Goal: Information Seeking & Learning: Find specific fact

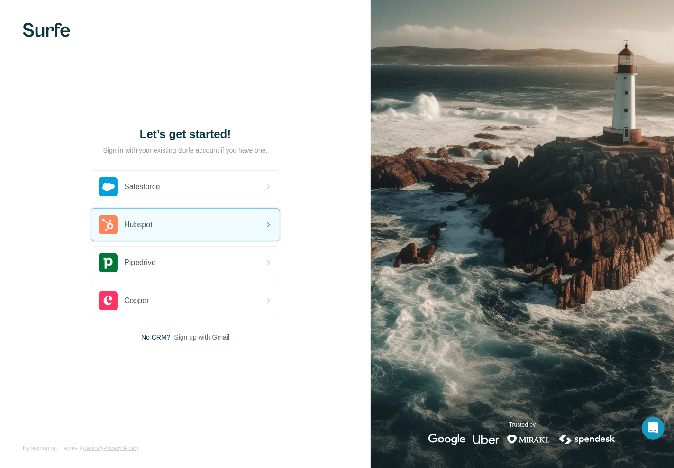
click at [198, 339] on span "Sign up with Gmail" at bounding box center [201, 336] width 55 height 9
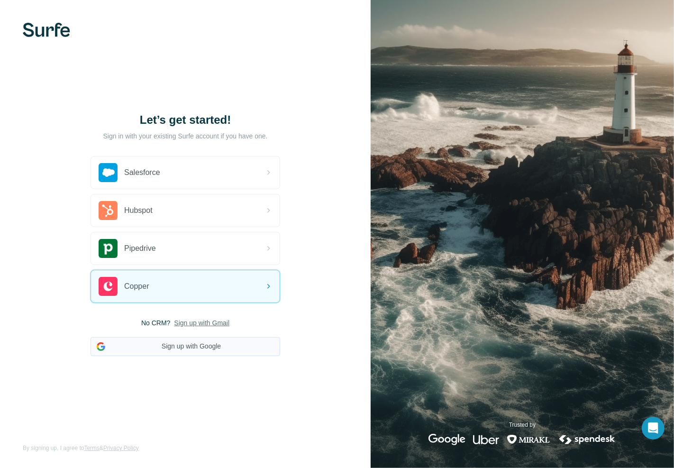
click at [162, 349] on button "Sign up with Google" at bounding box center [186, 346] width 190 height 19
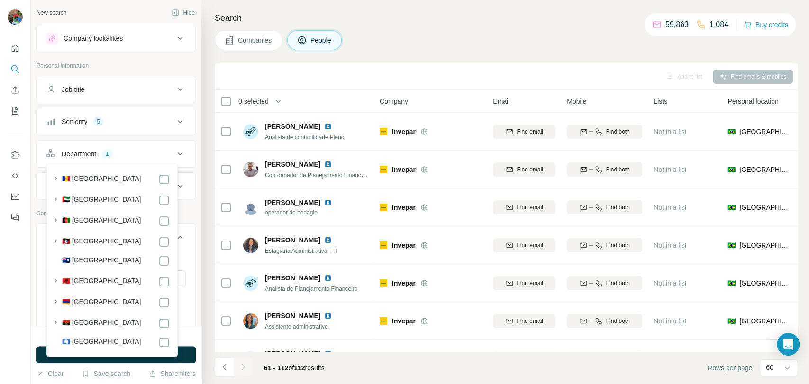
scroll to position [320, 0]
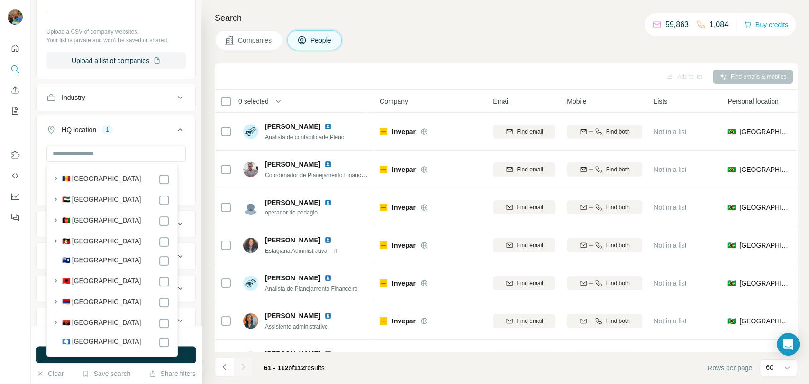
click at [116, 134] on button "HQ location 1" at bounding box center [116, 131] width 158 height 27
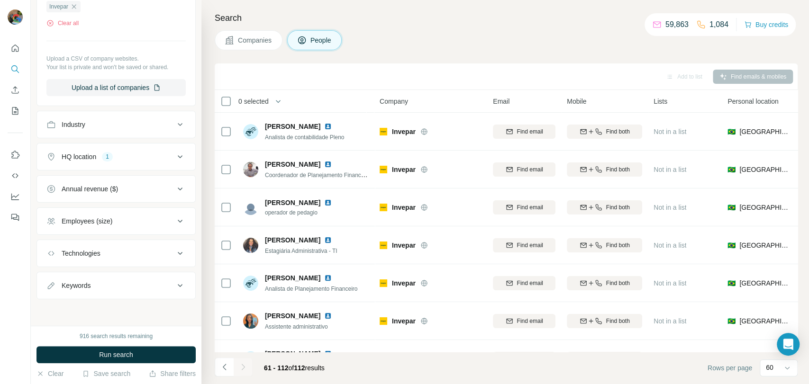
scroll to position [292, 0]
click at [100, 176] on div "Annual revenue ($)" at bounding box center [115, 189] width 159 height 27
click at [100, 161] on div "HQ location 1" at bounding box center [110, 157] width 128 height 9
click at [112, 203] on icon "button" at bounding box center [114, 203] width 4 height 4
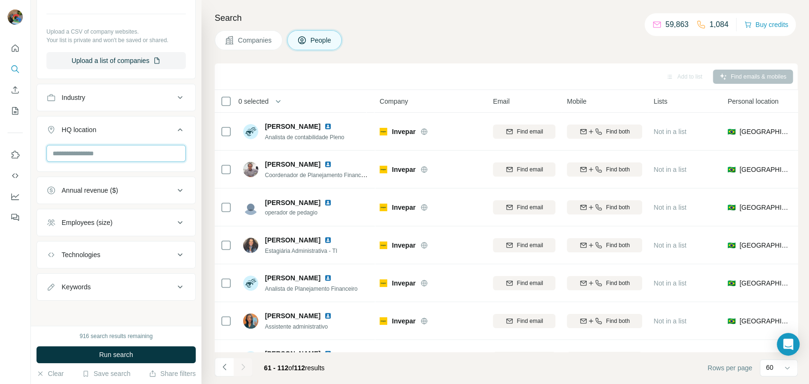
click at [100, 152] on input "text" at bounding box center [115, 153] width 139 height 17
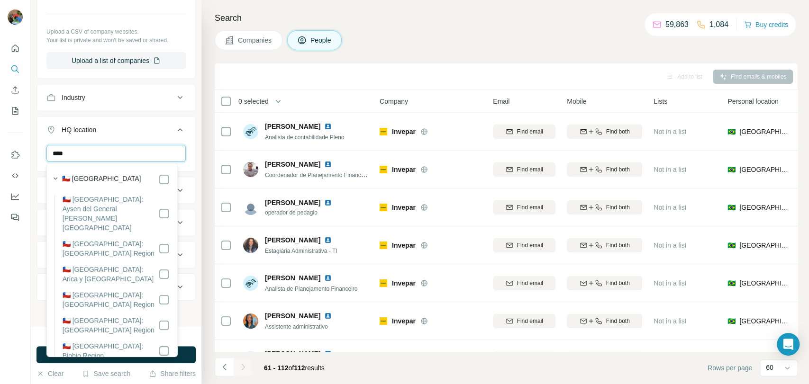
type input "*****"
click at [141, 138] on button "HQ location" at bounding box center [116, 131] width 158 height 27
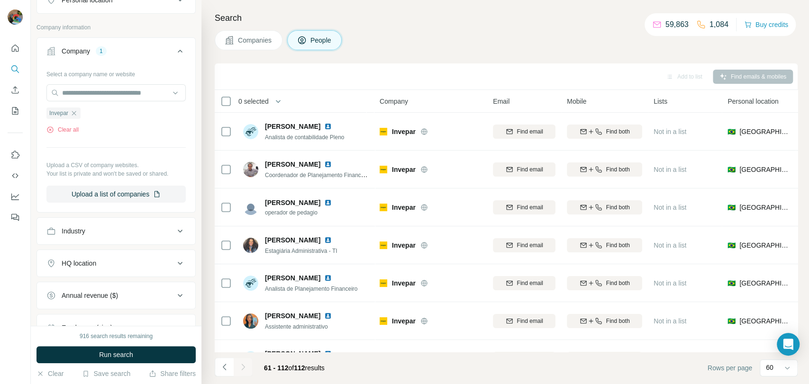
scroll to position [81, 0]
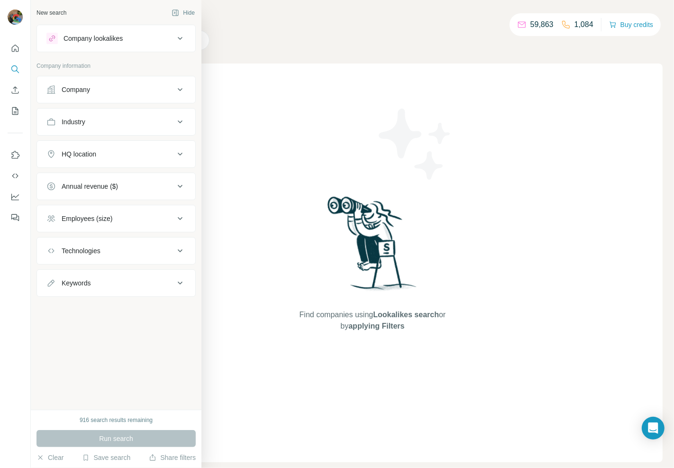
click at [111, 93] on div "Company" at bounding box center [110, 89] width 128 height 9
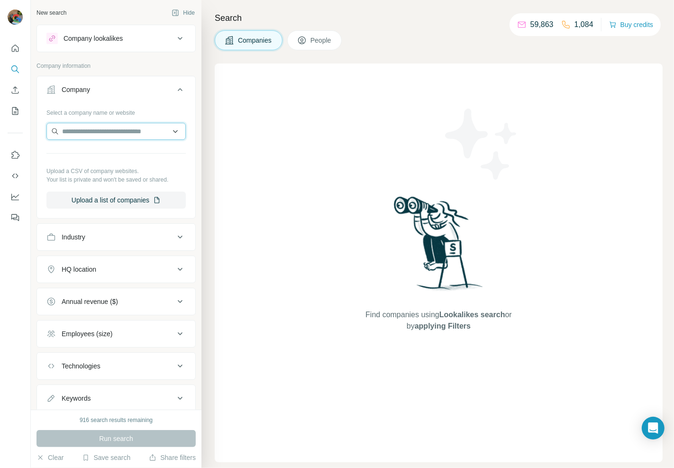
click at [110, 132] on input "text" at bounding box center [115, 131] width 139 height 17
paste input "**********"
type input "**********"
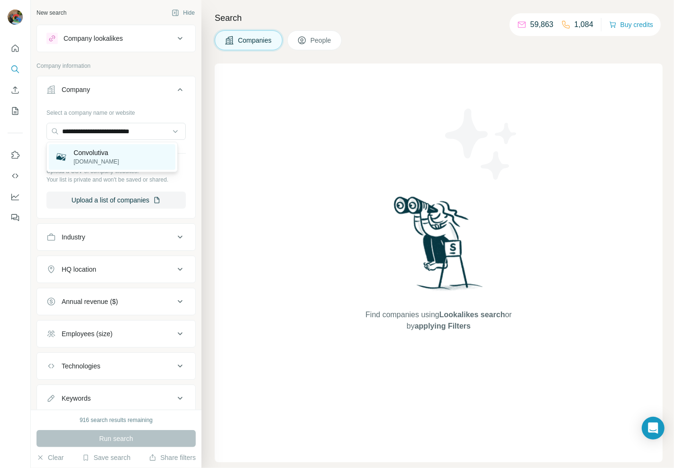
click at [76, 160] on p "convolutiva.com" at bounding box center [96, 161] width 46 height 9
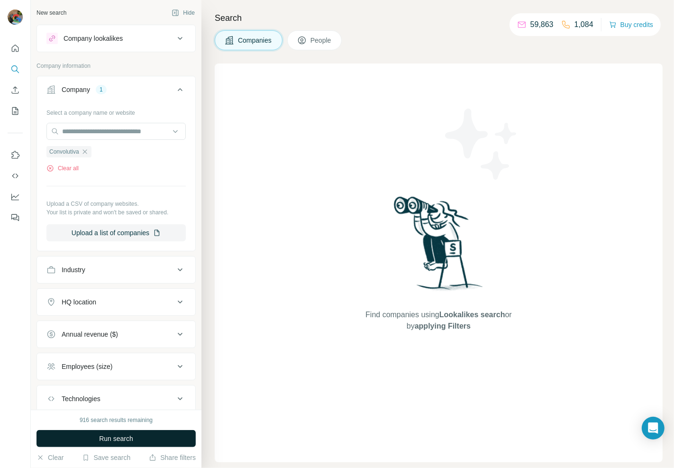
click at [100, 438] on span "Run search" at bounding box center [116, 438] width 34 height 9
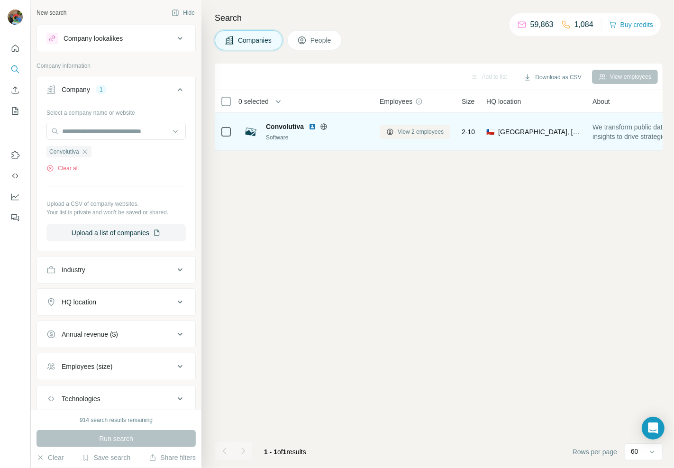
click at [422, 128] on span "View 2 employees" at bounding box center [421, 132] width 46 height 9
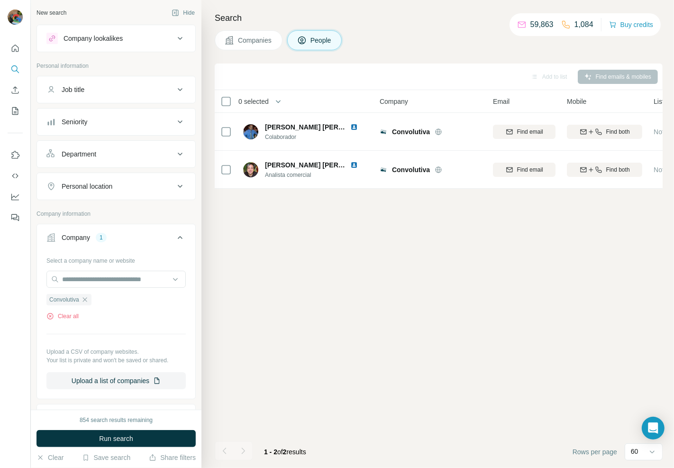
drag, startPoint x: 274, startPoint y: 38, endPoint x: 271, endPoint y: 69, distance: 30.5
click at [275, 39] on button "Companies" at bounding box center [249, 40] width 68 height 20
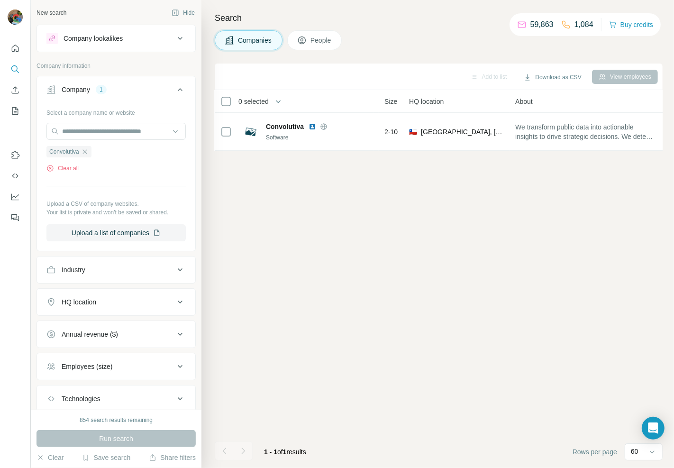
scroll to position [0, 74]
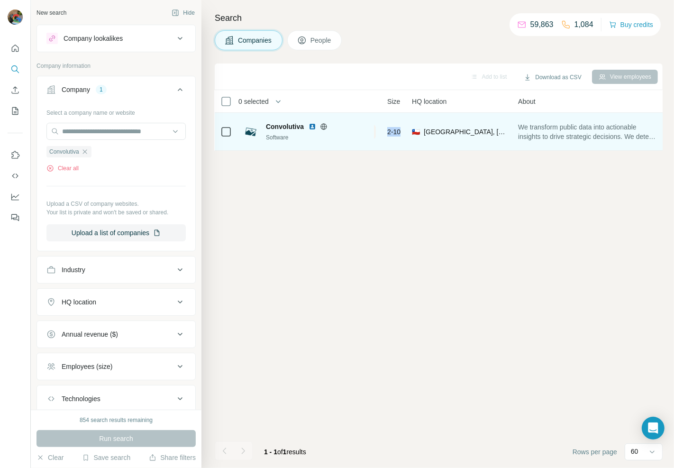
drag, startPoint x: 403, startPoint y: 129, endPoint x: 387, endPoint y: 132, distance: 16.4
click at [387, 132] on td "2-10" at bounding box center [394, 132] width 25 height 38
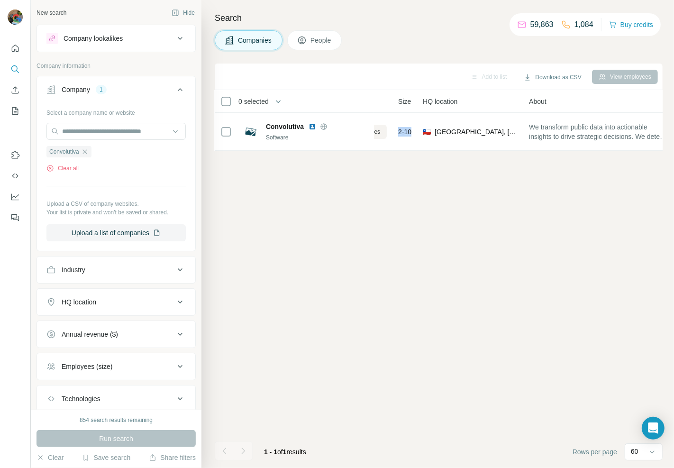
scroll to position [0, 0]
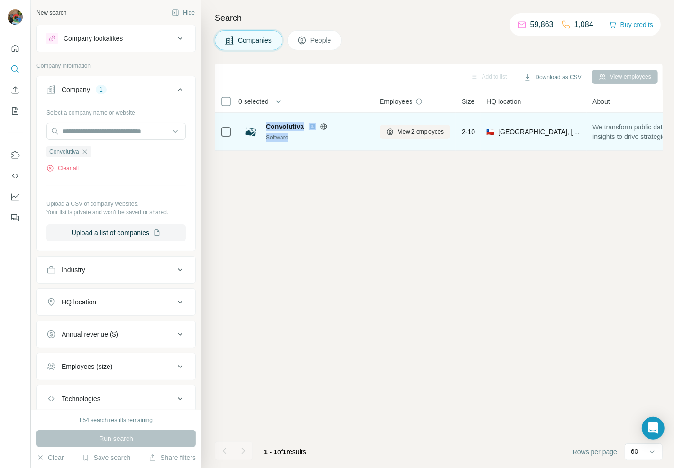
drag, startPoint x: 294, startPoint y: 136, endPoint x: 259, endPoint y: 146, distance: 36.5
click at [259, 145] on td "Convolutiva Software" at bounding box center [305, 132] width 137 height 38
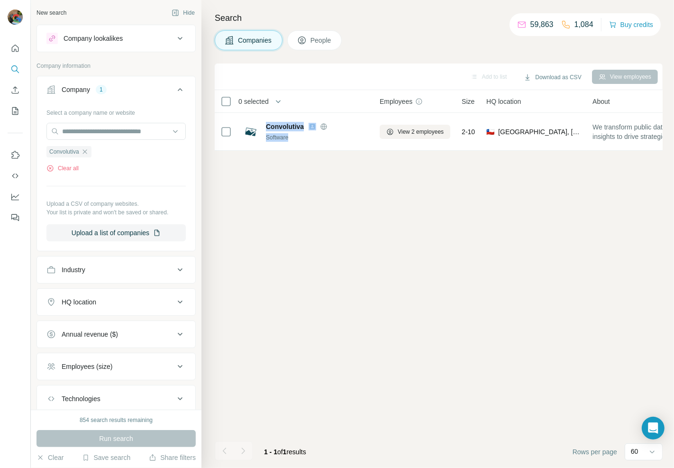
click at [319, 218] on div "Add to list Download as CSV View employees 0 selected Companies Employees Size …" at bounding box center [439, 266] width 448 height 404
drag, startPoint x: 296, startPoint y: 138, endPoint x: 323, endPoint y: 225, distance: 90.7
click at [269, 136] on div "Software" at bounding box center [317, 137] width 102 height 9
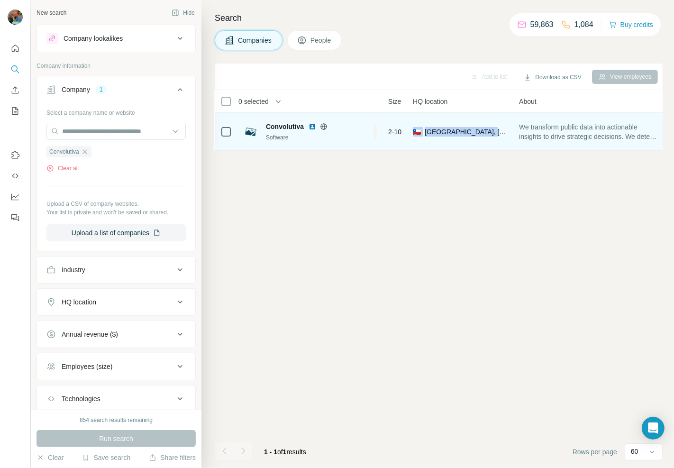
drag, startPoint x: 424, startPoint y: 133, endPoint x: 489, endPoint y: 124, distance: 65.1
click at [488, 125] on div "🇨🇱 Chile, Santiago Metropolitan Region" at bounding box center [460, 131] width 95 height 26
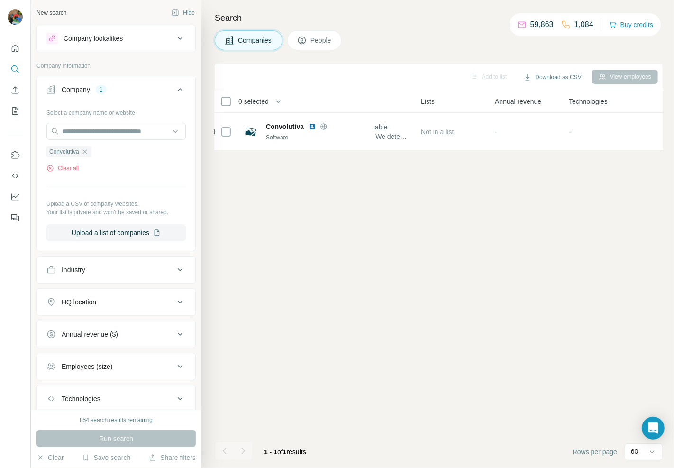
drag, startPoint x: 477, startPoint y: 149, endPoint x: 510, endPoint y: 190, distance: 52.9
click at [510, 190] on div "Add to list Download as CSV View employees 0 selected Companies Employees Size …" at bounding box center [439, 266] width 448 height 404
click at [470, 196] on div "Add to list Download as CSV View employees 0 selected Companies Employees Size …" at bounding box center [439, 266] width 448 height 404
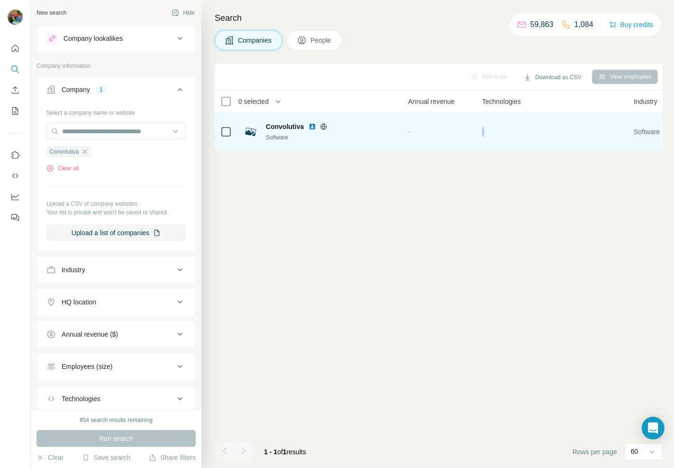
click at [501, 149] on td "-" at bounding box center [552, 132] width 152 height 38
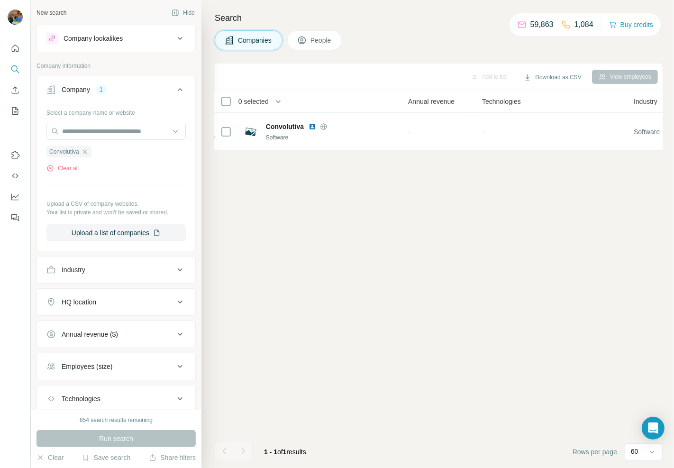
click at [492, 186] on div "Add to list Download as CSV View employees 0 selected Companies Employees Size …" at bounding box center [439, 266] width 448 height 404
click at [487, 158] on div "Add to list Download as CSV View employees 0 selected Companies Employees Size …" at bounding box center [439, 266] width 448 height 404
click at [633, 76] on button "View employees" at bounding box center [625, 77] width 66 height 14
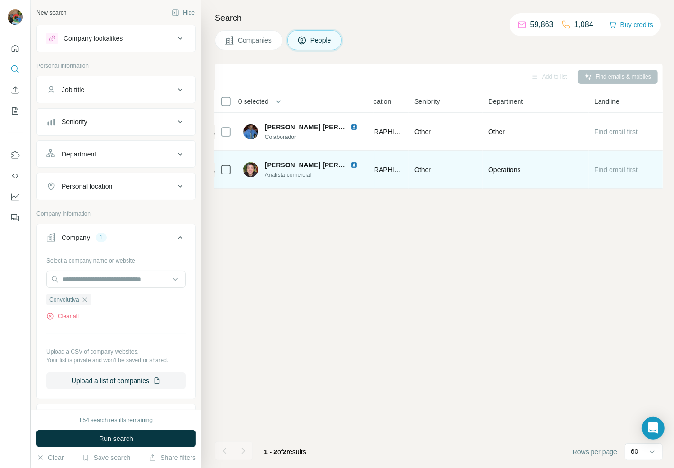
scroll to position [0, 392]
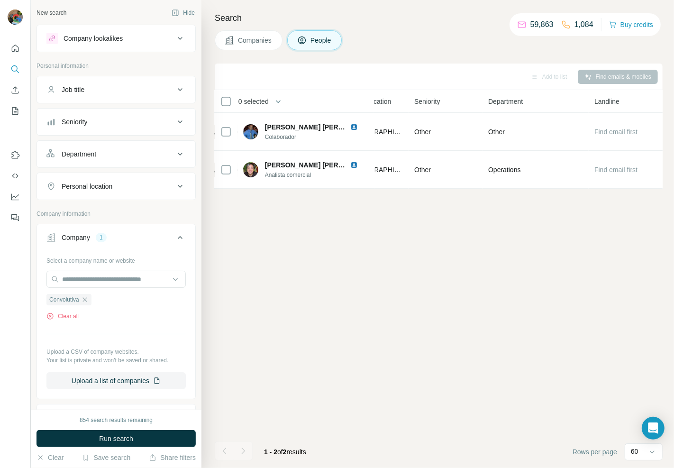
click at [257, 37] on span "Companies" at bounding box center [255, 40] width 35 height 9
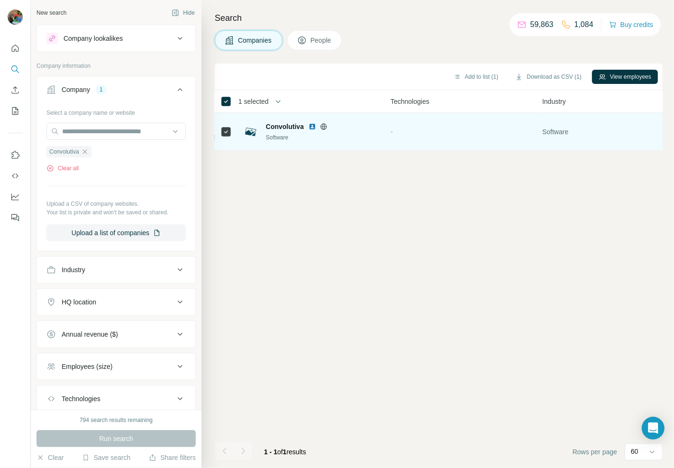
scroll to position [0, 496]
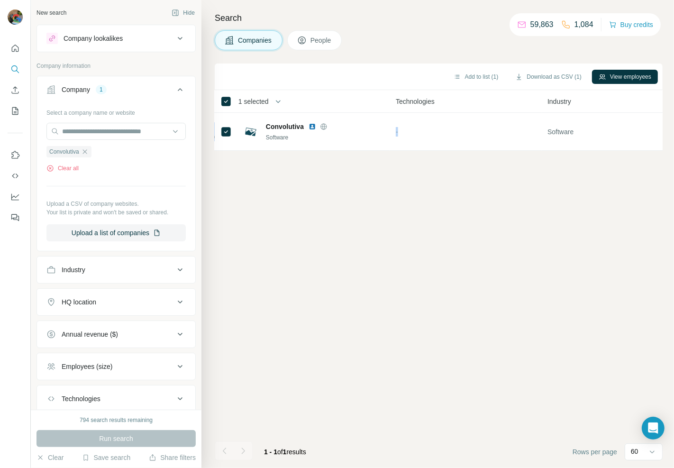
drag, startPoint x: 430, startPoint y: 127, endPoint x: 377, endPoint y: 160, distance: 63.0
click at [0, 0] on tr "Convolutiva Software View 2 employees 2-10 🇨🇱 Chile, Santiago Metropolitan Regi…" at bounding box center [0, 0] width 0 height 0
click at [446, 173] on div "Add to list (1) Download as CSV (1) View employees 1 selected Companies Employe…" at bounding box center [439, 266] width 448 height 404
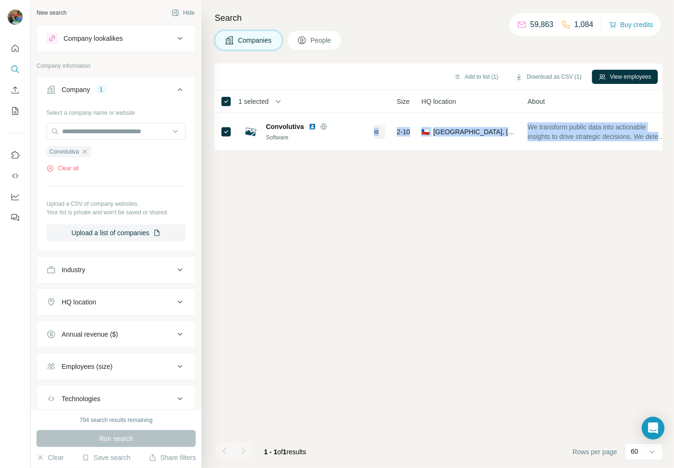
scroll to position [0, 26]
click at [87, 152] on icon "button" at bounding box center [84, 151] width 4 height 4
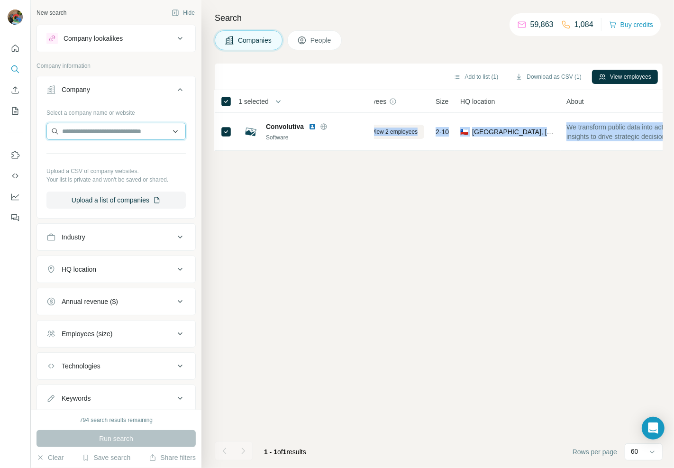
click at [102, 125] on input "text" at bounding box center [115, 131] width 139 height 17
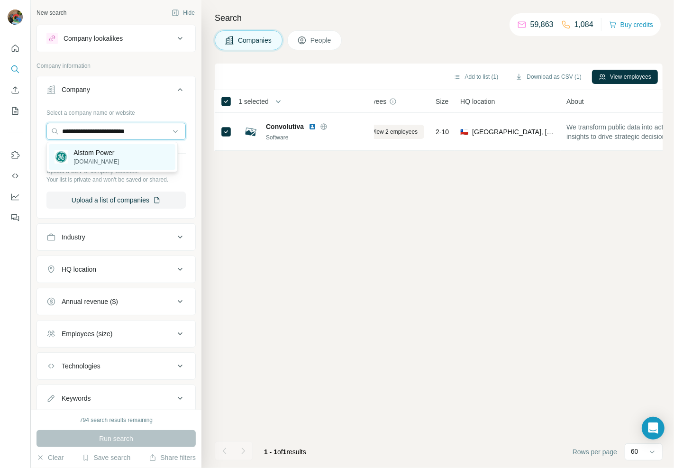
type input "**********"
click at [70, 158] on div "Alstom Power gevernova.com" at bounding box center [87, 157] width 64 height 18
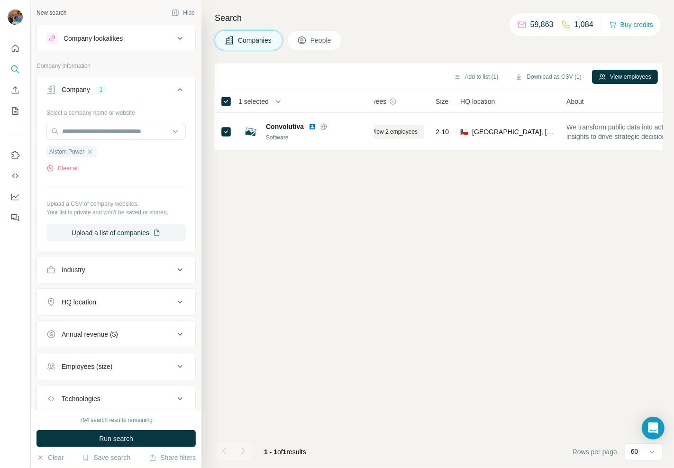
click at [162, 440] on button "Run search" at bounding box center [115, 438] width 159 height 17
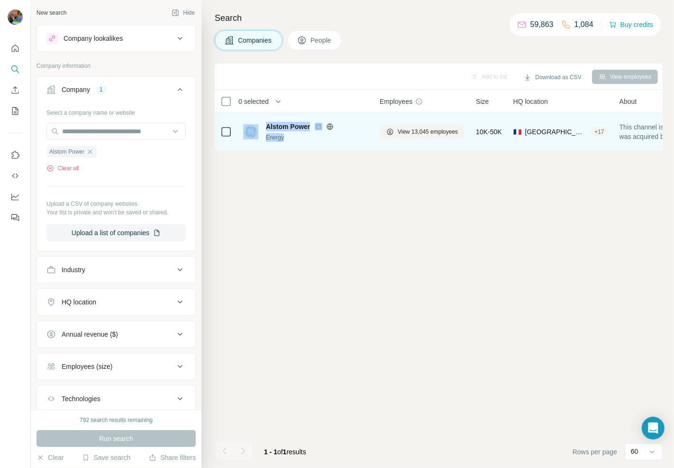
drag, startPoint x: 287, startPoint y: 137, endPoint x: 247, endPoint y: 139, distance: 39.9
click at [247, 139] on div "Alstom Power Energy" at bounding box center [305, 132] width 125 height 20
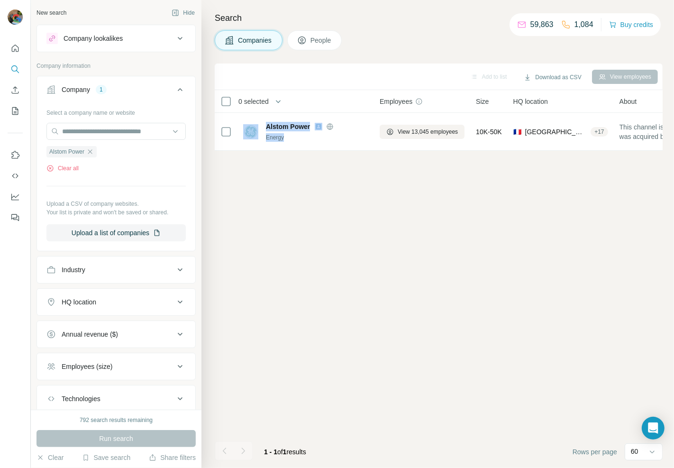
click at [318, 168] on div "Add to list Download as CSV View employees 0 selected Companies Employees Size …" at bounding box center [439, 266] width 448 height 404
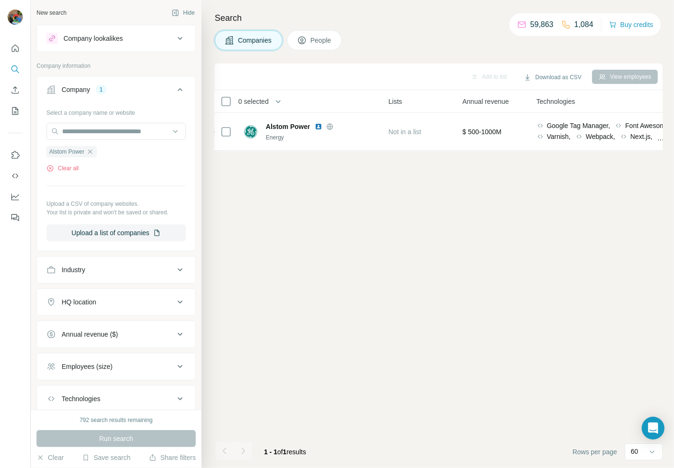
scroll to position [0, 392]
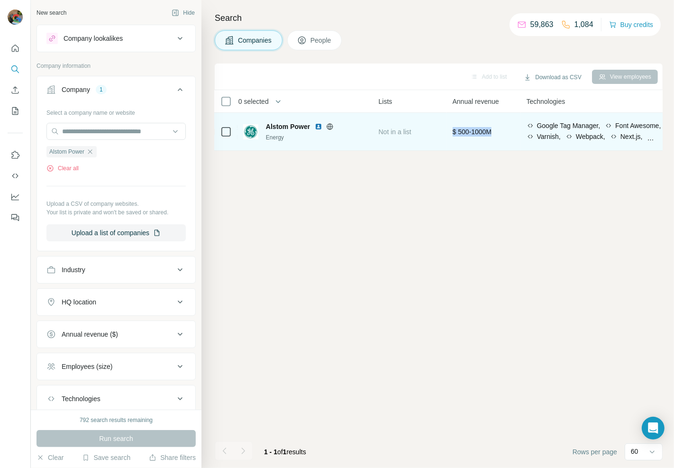
drag, startPoint x: 504, startPoint y: 133, endPoint x: 456, endPoint y: 141, distance: 48.5
click at [456, 141] on div "$ 500-1000M" at bounding box center [484, 131] width 63 height 26
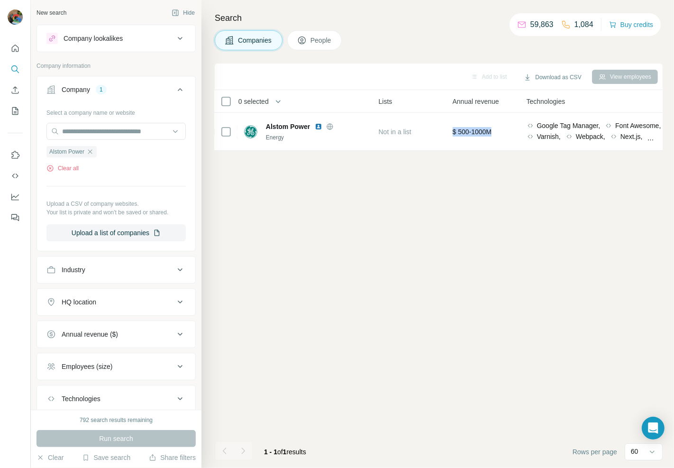
click at [460, 175] on div "Add to list Download as CSV View employees 0 selected Companies Employees Size …" at bounding box center [439, 266] width 448 height 404
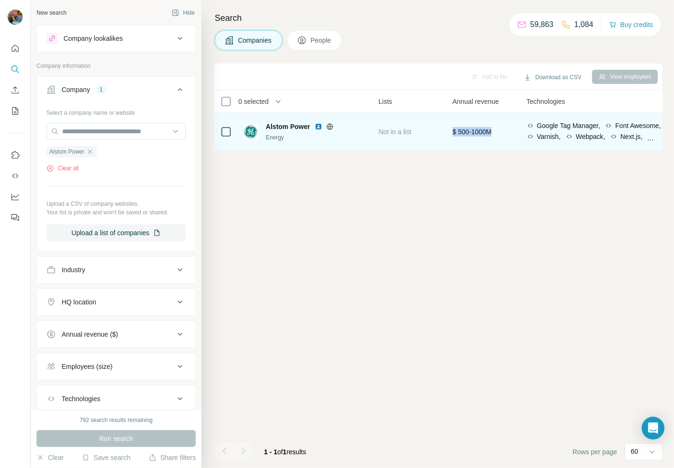
click at [474, 147] on td "$ 500-1000M" at bounding box center [484, 132] width 74 height 38
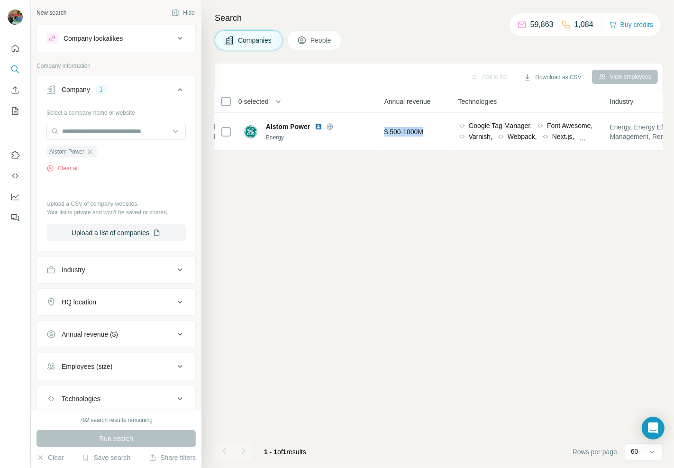
scroll to position [0, 491]
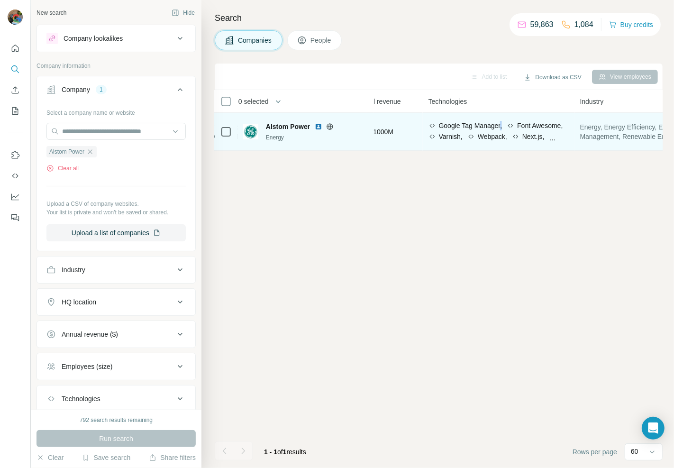
drag, startPoint x: 506, startPoint y: 123, endPoint x: 434, endPoint y: 130, distance: 72.4
click at [434, 130] on div "Google Tag Manager, Font Awesome, Varnish, Webpack, Next.js, AddToAny, Priority…" at bounding box center [498, 132] width 140 height 22
click at [517, 130] on span "Font Awesome," at bounding box center [540, 125] width 46 height 9
drag, startPoint x: 489, startPoint y: 134, endPoint x: 520, endPoint y: 184, distance: 59.0
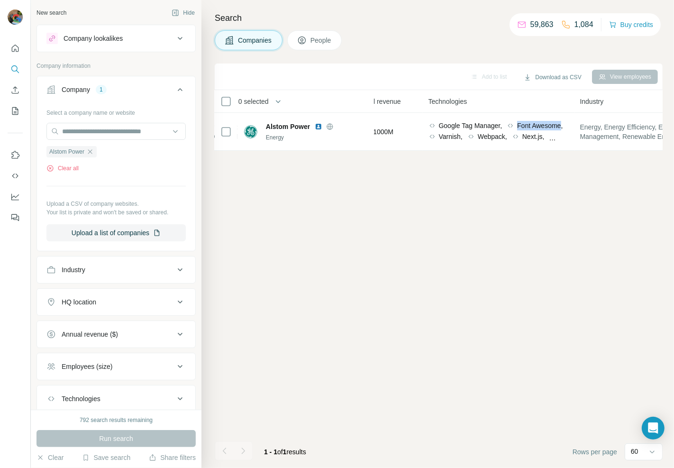
click at [431, 141] on td "Google Tag Manager, Font Awesome, Varnish, Webpack, Next.js, AddToAny, Priority…" at bounding box center [499, 132] width 152 height 38
click at [533, 188] on div "Add to list Download as CSV View employees 0 selected Companies Employees Size …" at bounding box center [439, 266] width 448 height 404
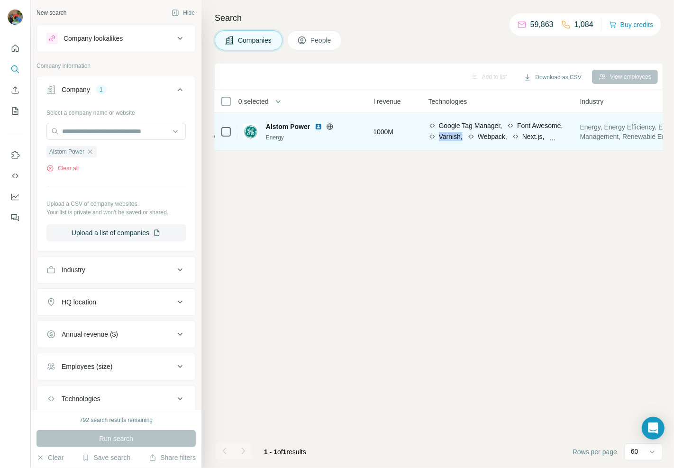
drag, startPoint x: 505, startPoint y: 134, endPoint x: 532, endPoint y: 133, distance: 27.5
click at [532, 133] on div "Google Tag Manager, Font Awesome, Varnish, Webpack, Next.js, AddToAny, Priority…" at bounding box center [498, 132] width 140 height 22
click at [538, 148] on td "Google Tag Manager, Font Awesome, Varnish, Webpack, Next.js, AddToAny, Priority…" at bounding box center [499, 132] width 152 height 38
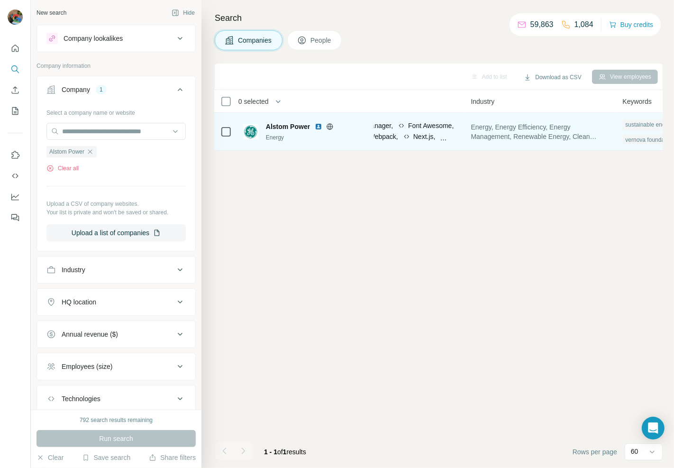
scroll to position [0, 604]
drag, startPoint x: 471, startPoint y: 119, endPoint x: 594, endPoint y: 138, distance: 124.7
click at [606, 134] on div "Energy, Energy Efficiency, Energy Management, Renewable Energy, Clean Energy, S…" at bounding box center [537, 131] width 140 height 26
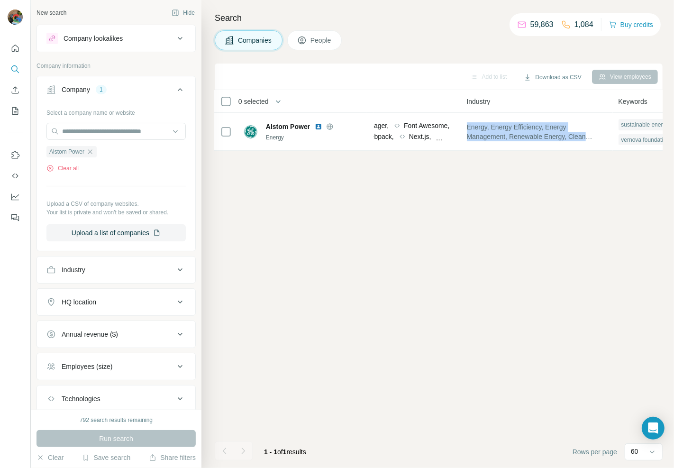
scroll to position [0, 714]
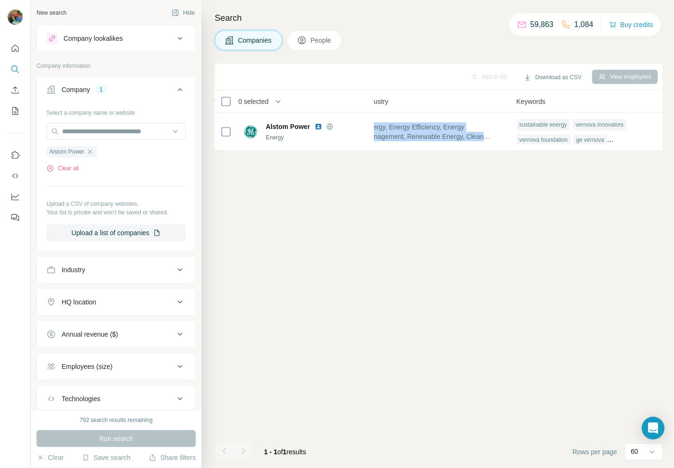
click at [324, 39] on span "People" at bounding box center [321, 40] width 22 height 9
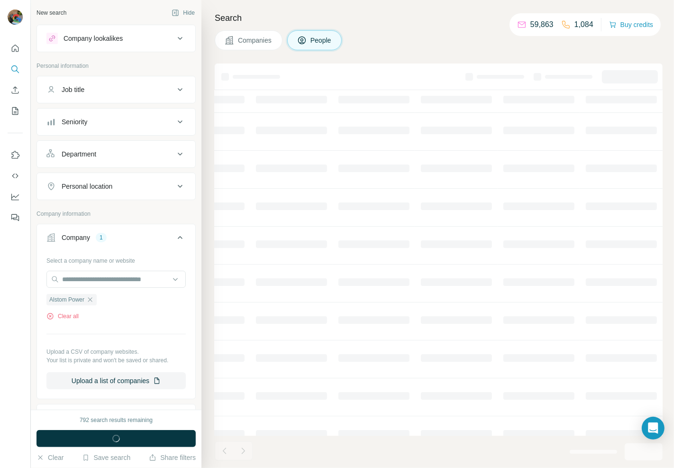
scroll to position [0, 376]
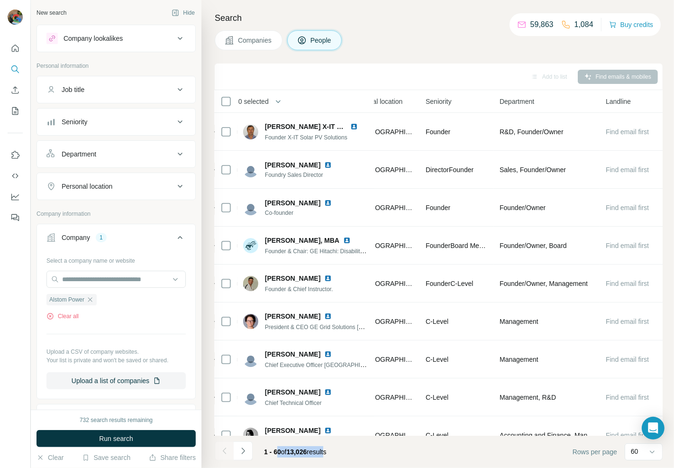
drag, startPoint x: 329, startPoint y: 452, endPoint x: 280, endPoint y: 451, distance: 49.8
click at [280, 451] on span "1 - 60 of 13,026 results" at bounding box center [295, 452] width 63 height 8
drag, startPoint x: 374, startPoint y: 439, endPoint x: 359, endPoint y: 443, distance: 15.1
click at [374, 441] on footer "1 - 60 of 13,026 results Rows per page 60" at bounding box center [439, 452] width 448 height 32
click at [120, 97] on button "Job title" at bounding box center [116, 89] width 158 height 23
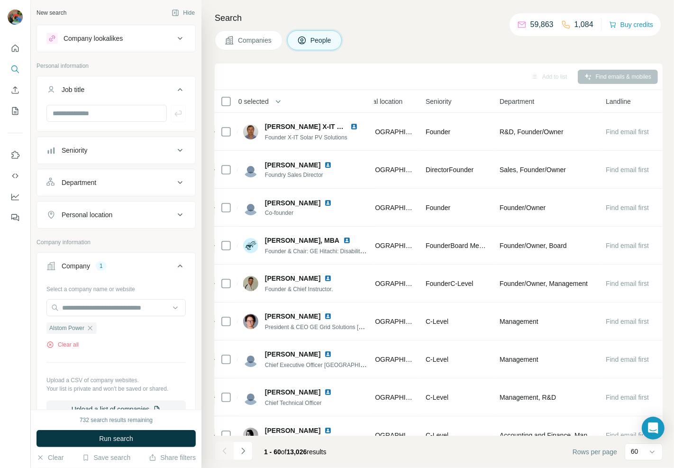
drag, startPoint x: 113, startPoint y: 183, endPoint x: 114, endPoint y: 190, distance: 6.7
click at [112, 185] on div "Department" at bounding box center [110, 182] width 128 height 9
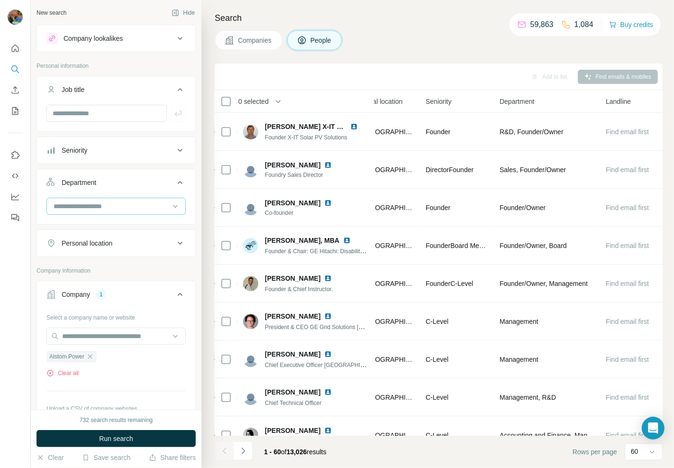
click at [84, 201] on input at bounding box center [111, 206] width 117 height 10
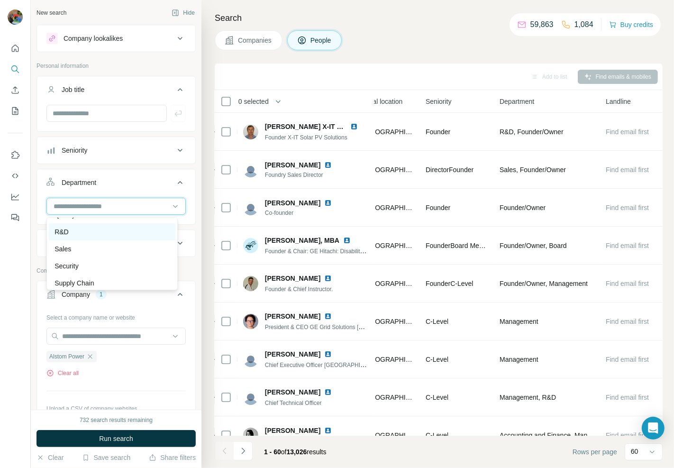
scroll to position [340, 0]
click at [98, 227] on div "R&D" at bounding box center [112, 228] width 115 height 9
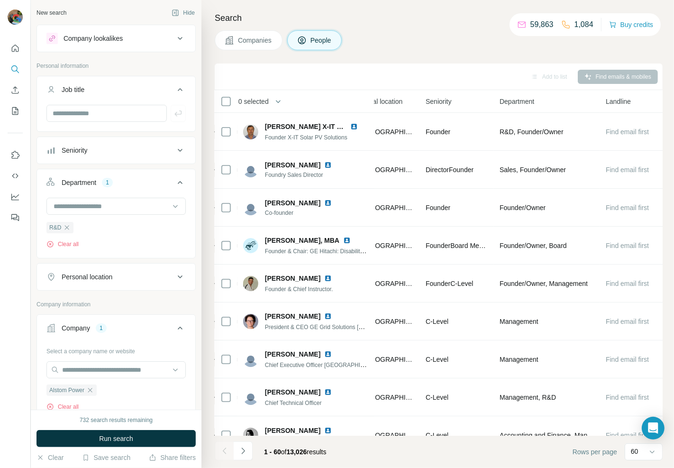
drag, startPoint x: 133, startPoint y: 152, endPoint x: 134, endPoint y: 159, distance: 7.2
click at [135, 152] on div "Seniority" at bounding box center [110, 150] width 128 height 9
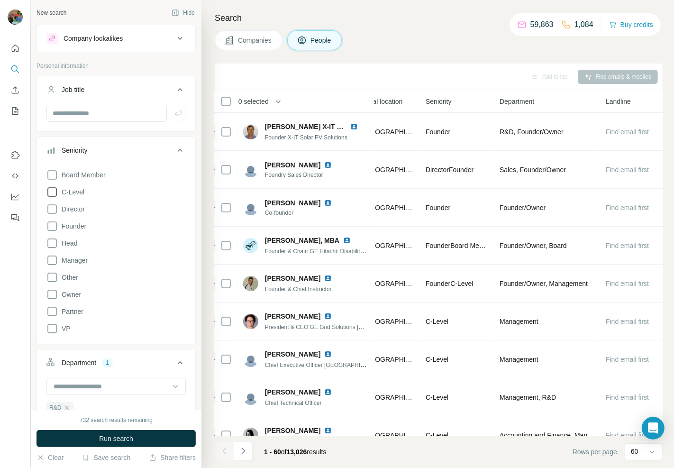
click at [53, 191] on icon at bounding box center [51, 191] width 11 height 11
click at [53, 210] on icon at bounding box center [51, 208] width 11 height 11
click at [53, 227] on icon at bounding box center [51, 225] width 11 height 11
click at [53, 240] on icon at bounding box center [51, 242] width 11 height 11
click at [46, 259] on icon at bounding box center [51, 260] width 11 height 11
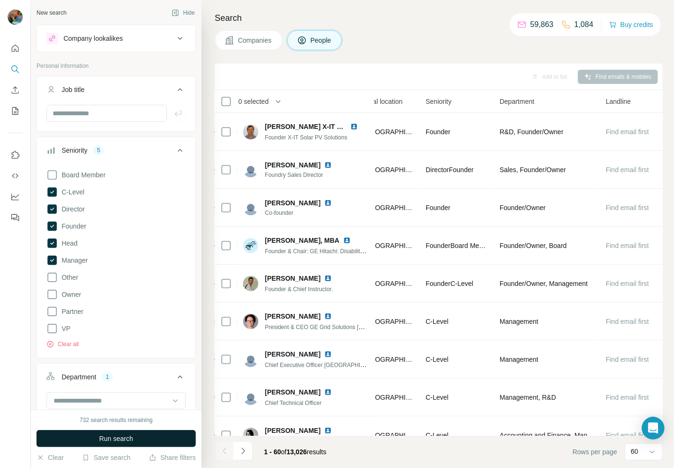
click at [167, 446] on button "Run search" at bounding box center [115, 438] width 159 height 17
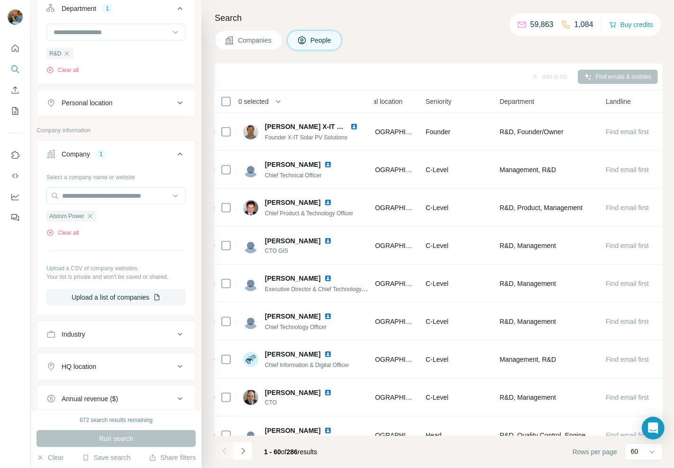
scroll to position [421, 0]
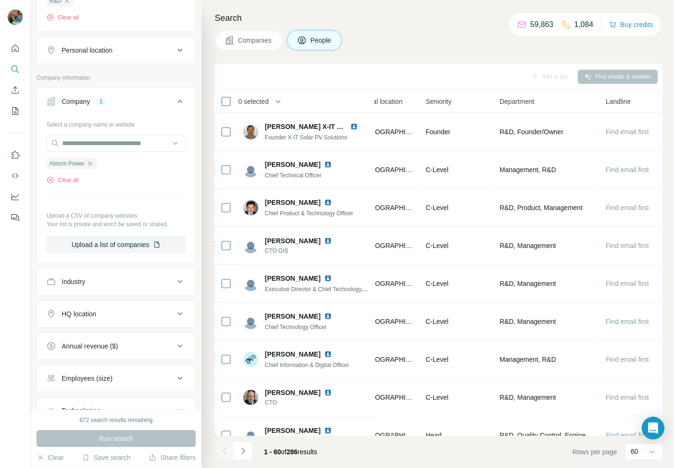
click at [102, 315] on div "HQ location" at bounding box center [110, 313] width 128 height 9
click at [114, 341] on input "text" at bounding box center [115, 337] width 139 height 17
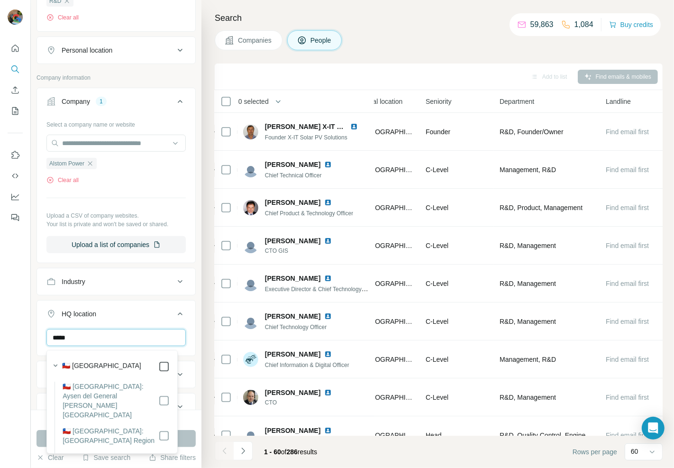
type input "*****"
click at [181, 439] on button "Run search" at bounding box center [115, 438] width 159 height 17
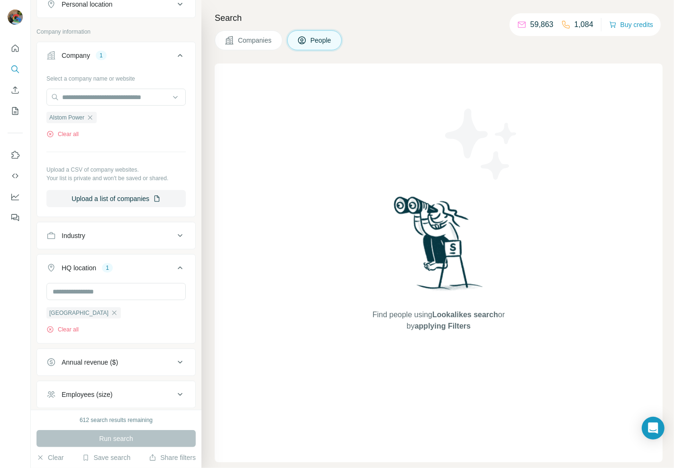
scroll to position [527, 0]
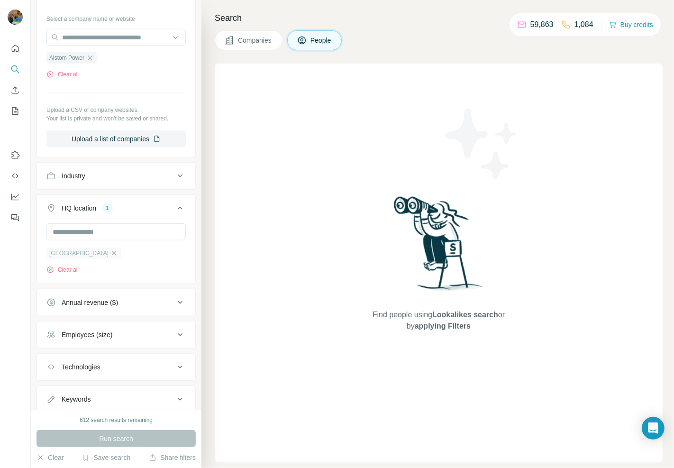
click at [110, 254] on icon "button" at bounding box center [114, 253] width 8 height 8
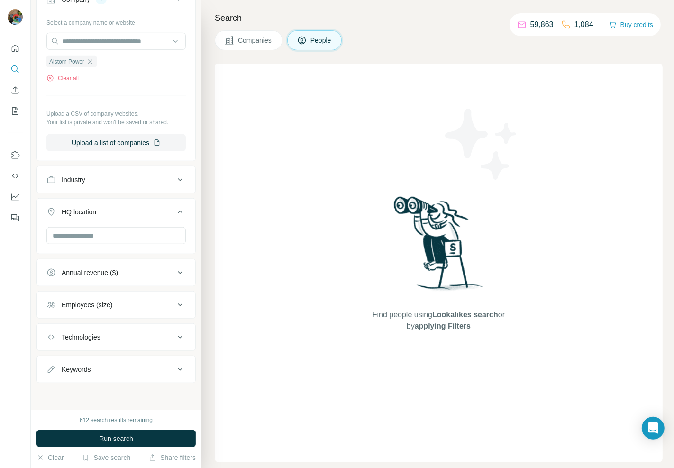
scroll to position [525, 0]
click at [166, 433] on button "Run search" at bounding box center [115, 438] width 159 height 17
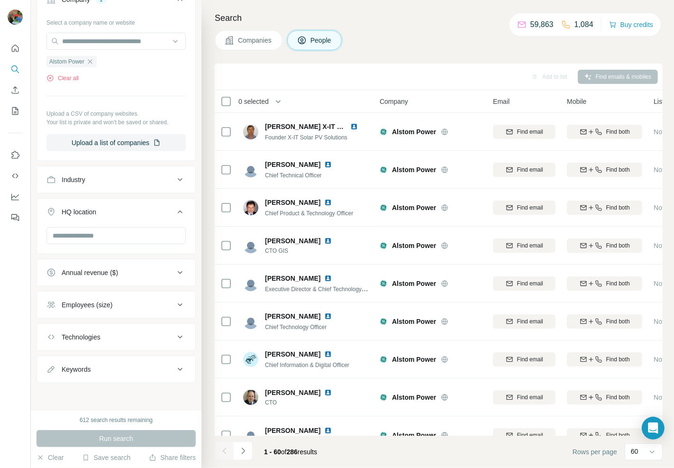
drag, startPoint x: 370, startPoint y: 439, endPoint x: 373, endPoint y: 432, distance: 7.2
click at [371, 439] on footer "1 - 60 of 286 results Rows per page 60" at bounding box center [439, 452] width 448 height 32
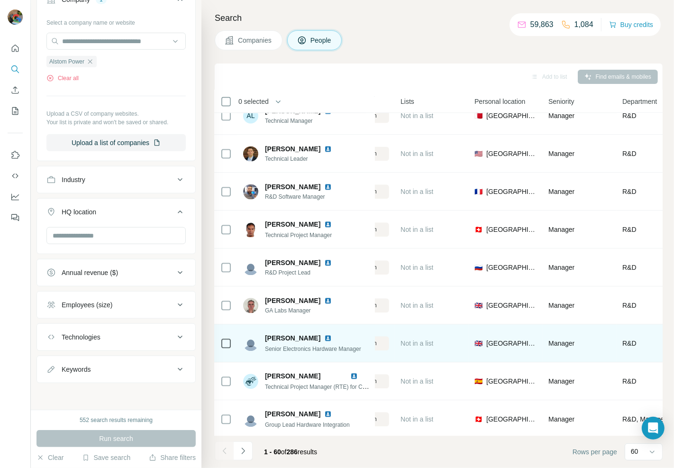
scroll to position [1843, 253]
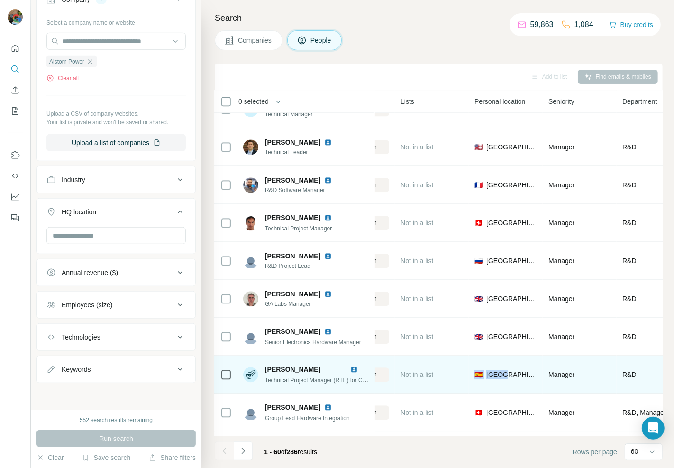
drag, startPoint x: 503, startPoint y: 365, endPoint x: 462, endPoint y: 375, distance: 42.0
click at [0, 0] on tr "Amane Arin Ariznabarreta Technical Project Manager (RTE) for Customer SW Integr…" at bounding box center [0, 0] width 0 height 0
click at [451, 371] on div "Not in a list" at bounding box center [432, 374] width 63 height 26
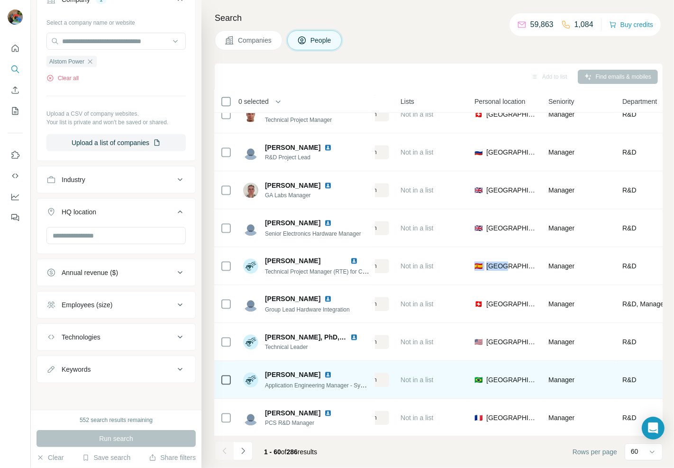
scroll to position [1957, 253]
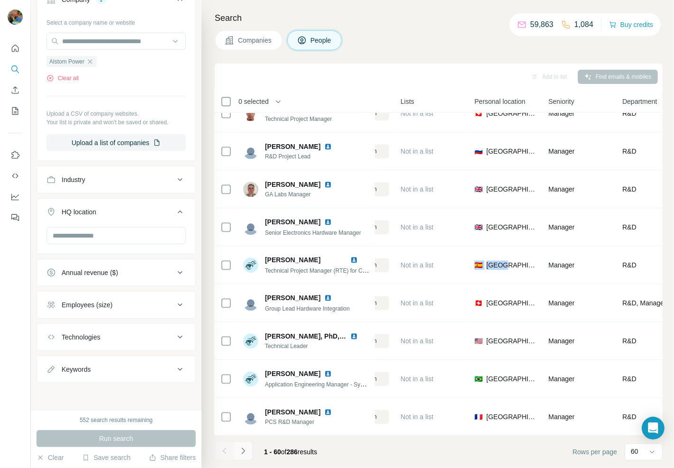
click at [243, 455] on icon "Navigate to next page" at bounding box center [242, 450] width 9 height 9
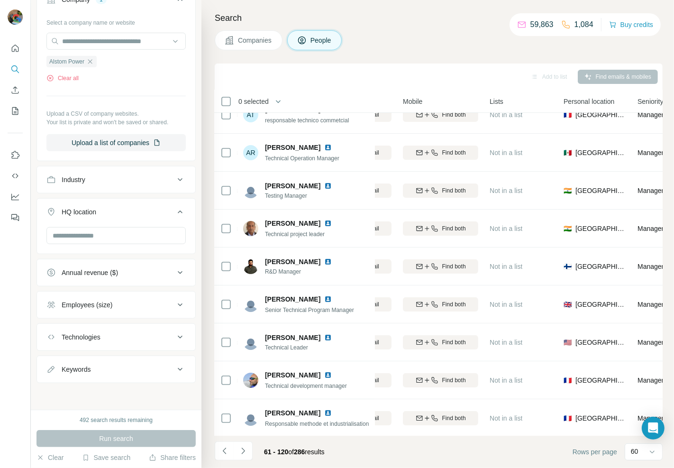
scroll to position [0, 164]
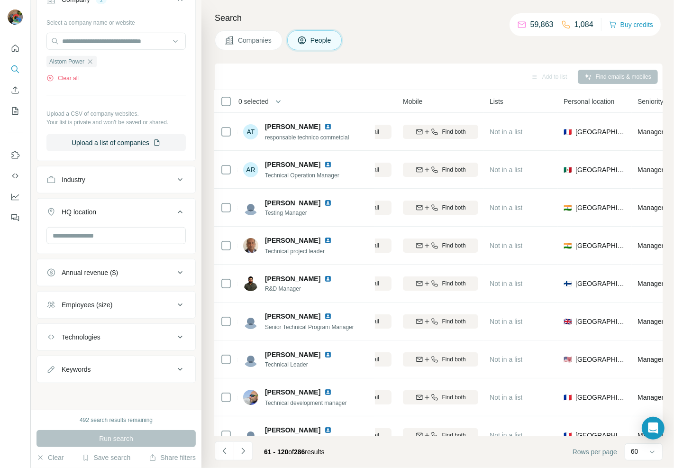
drag, startPoint x: 244, startPoint y: 447, endPoint x: 632, endPoint y: 87, distance: 530.3
click at [243, 447] on icon "Navigate to next page" at bounding box center [242, 450] width 9 height 9
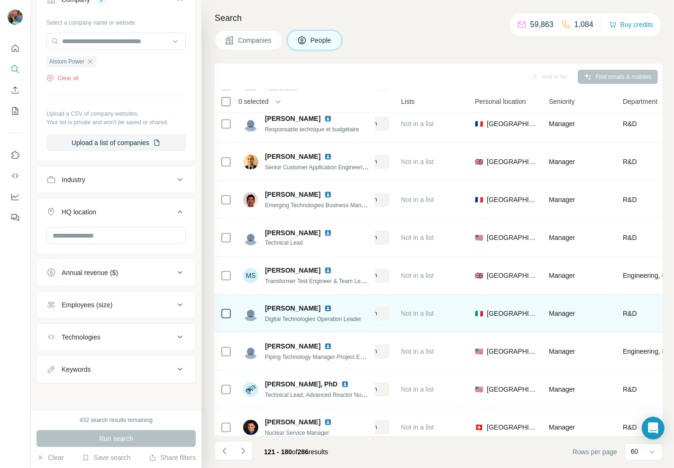
scroll to position [1957, 253]
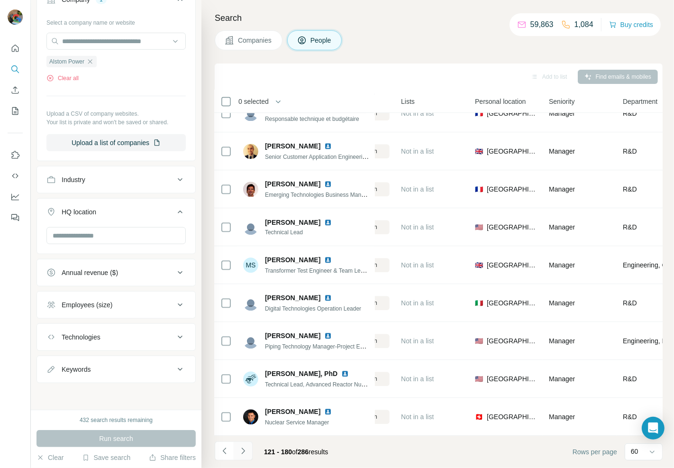
click at [242, 448] on icon "Navigate to next page" at bounding box center [242, 450] width 3 height 6
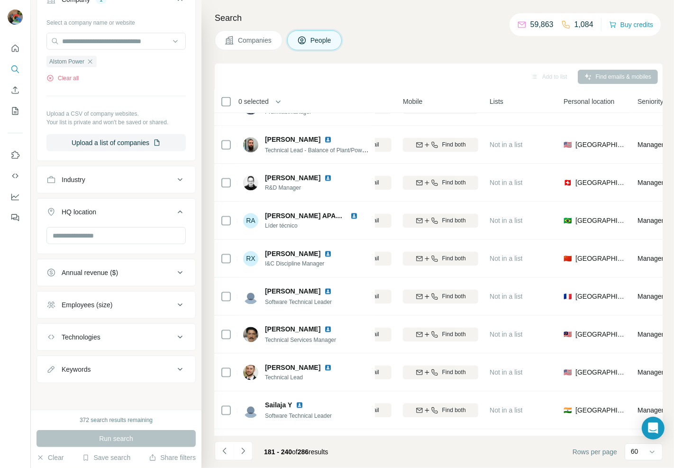
scroll to position [1790, 164]
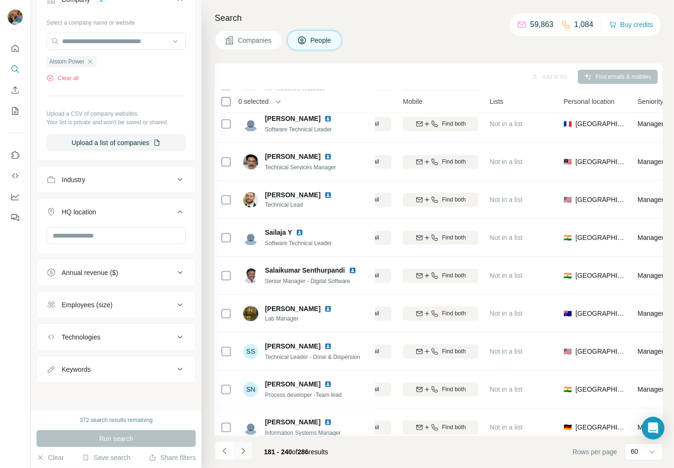
click at [243, 447] on icon "Navigate to next page" at bounding box center [242, 450] width 9 height 9
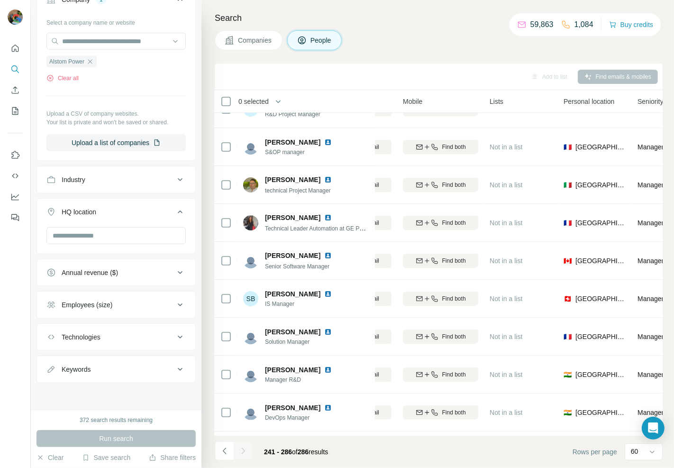
scroll to position [1426, 164]
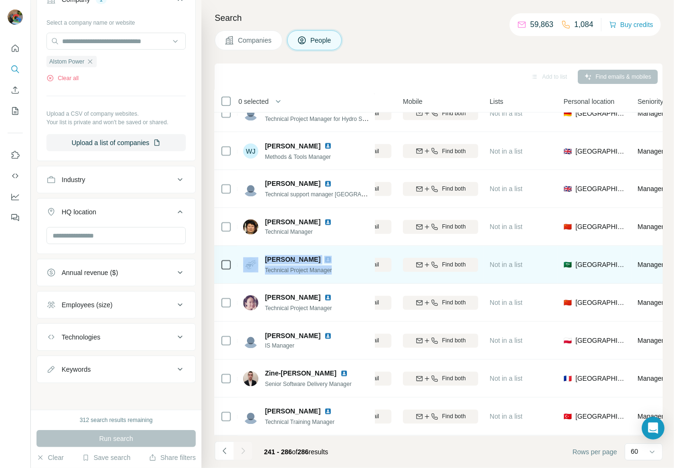
drag, startPoint x: 344, startPoint y: 262, endPoint x: 253, endPoint y: 273, distance: 92.2
click at [253, 274] on td "Yasser Afifi Technical Project Manager" at bounding box center [305, 265] width 137 height 38
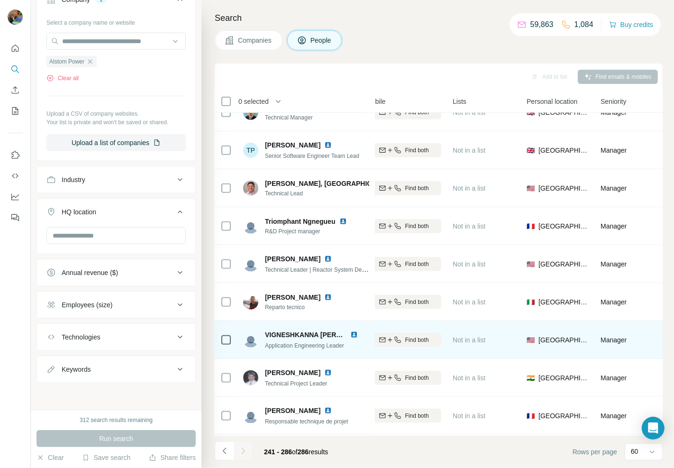
scroll to position [895, 201]
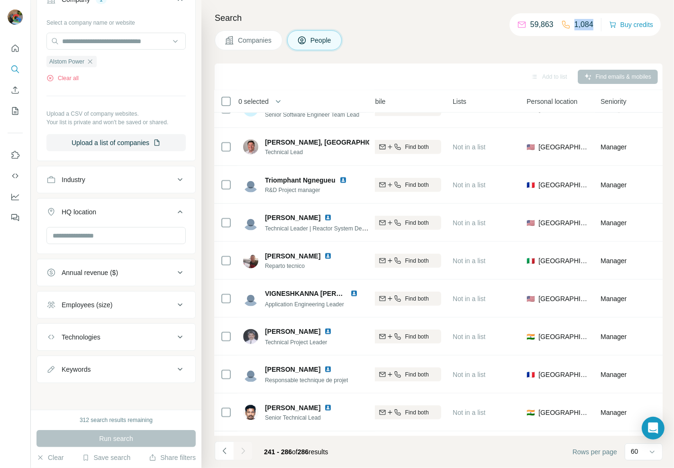
drag, startPoint x: 592, startPoint y: 24, endPoint x: 571, endPoint y: 27, distance: 22.0
click at [571, 27] on div "59,863 1,084 Buy credits" at bounding box center [585, 24] width 151 height 23
click at [592, 25] on div "59,863 1,084 Buy credits" at bounding box center [585, 24] width 151 height 23
drag, startPoint x: 599, startPoint y: 16, endPoint x: 570, endPoint y: 30, distance: 32.2
click at [570, 30] on div "59,863 1,084 Buy credits" at bounding box center [585, 24] width 151 height 23
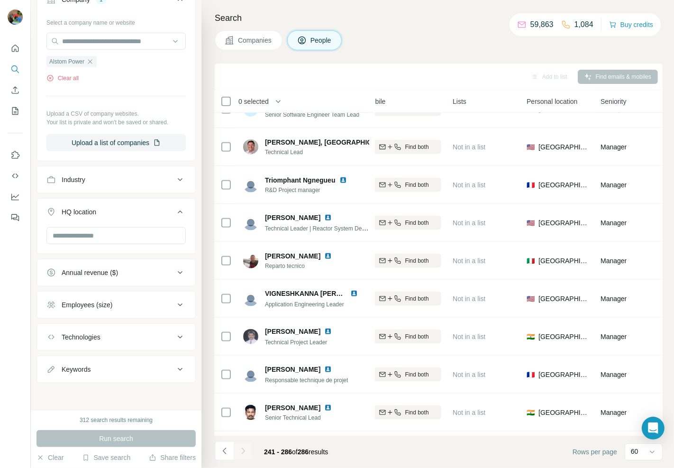
click at [555, 46] on div "Companies People" at bounding box center [439, 40] width 448 height 20
drag, startPoint x: 595, startPoint y: 27, endPoint x: 535, endPoint y: 36, distance: 60.8
click at [535, 36] on div "59,863 1,084 Buy credits" at bounding box center [585, 24] width 151 height 23
click at [520, 54] on div "Search Companies People Add to list Find emails & mobiles 0 selected People Com…" at bounding box center [437, 234] width 473 height 468
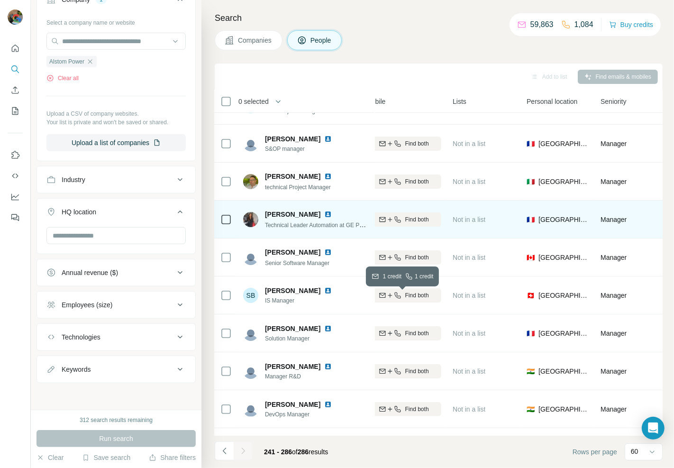
scroll to position [0, 201]
